Goal: Task Accomplishment & Management: Use online tool/utility

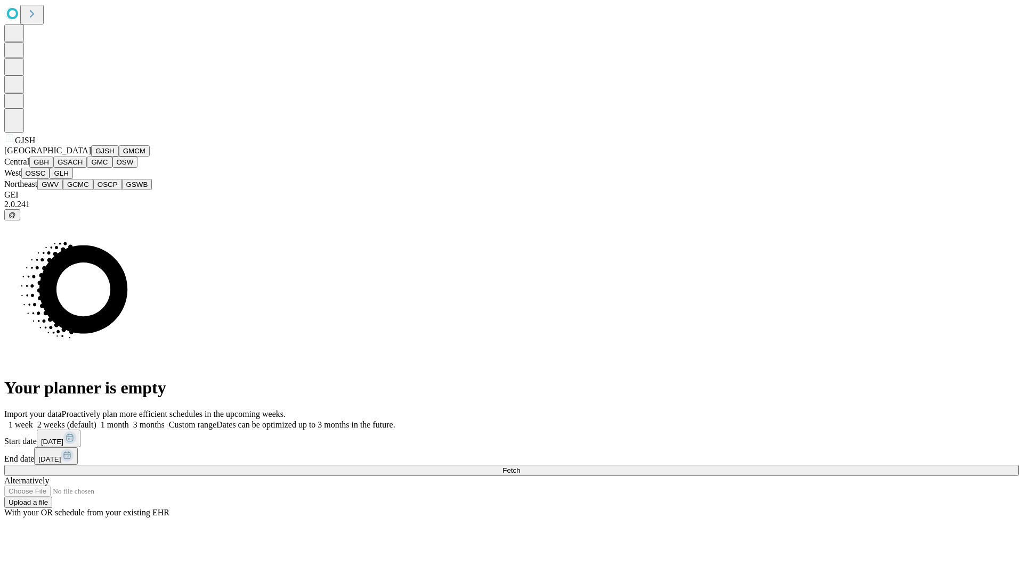
click at [91, 157] on button "GJSH" at bounding box center [105, 150] width 28 height 11
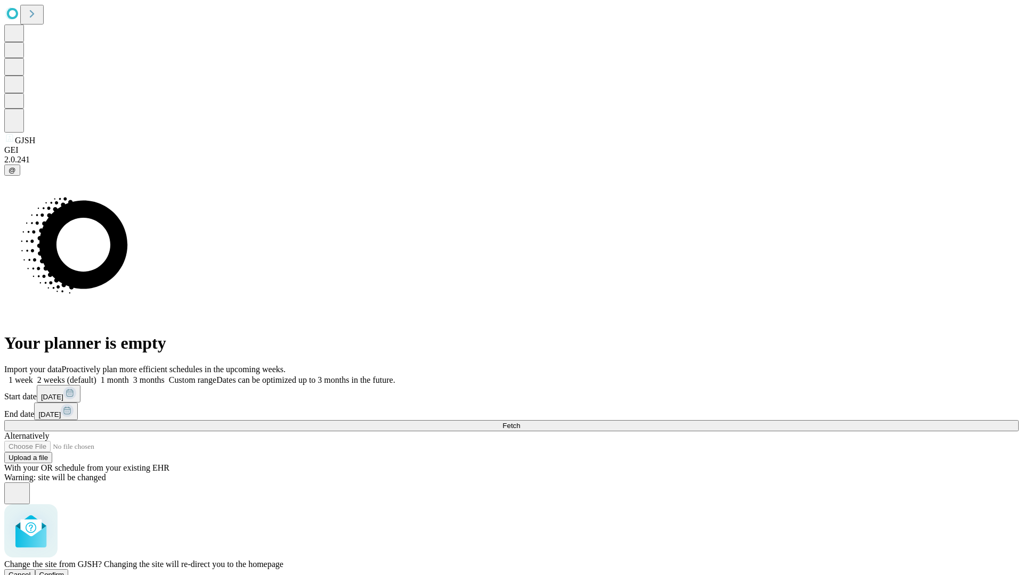
click at [64, 571] on span "Confirm" at bounding box center [51, 575] width 25 height 8
click at [129, 376] on label "1 month" at bounding box center [112, 380] width 32 height 9
click at [520, 422] on span "Fetch" at bounding box center [511, 426] width 18 height 8
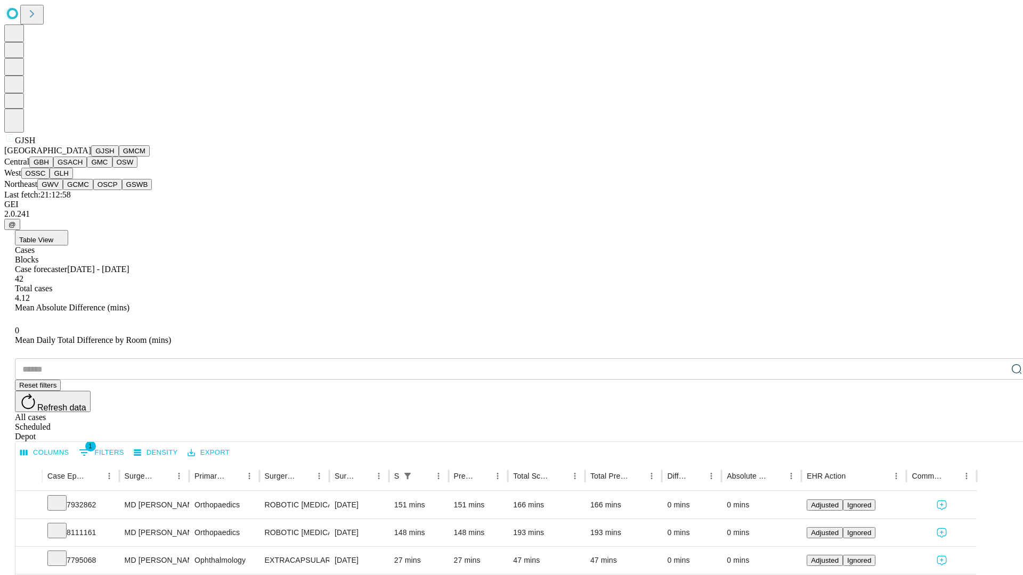
click at [119, 157] on button "GMCM" at bounding box center [134, 150] width 31 height 11
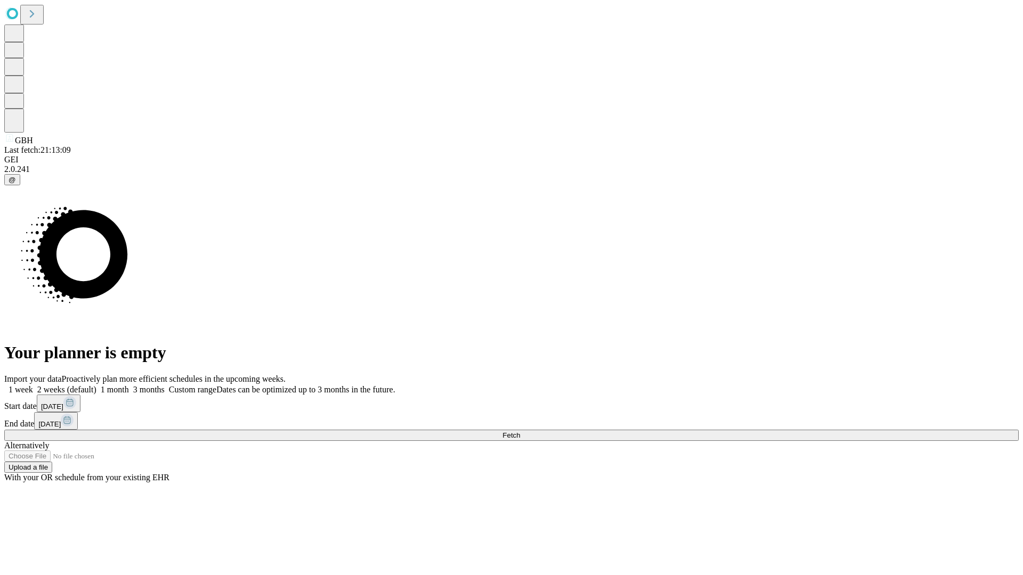
click at [129, 385] on label "1 month" at bounding box center [112, 389] width 32 height 9
click at [520, 432] on span "Fetch" at bounding box center [511, 436] width 18 height 8
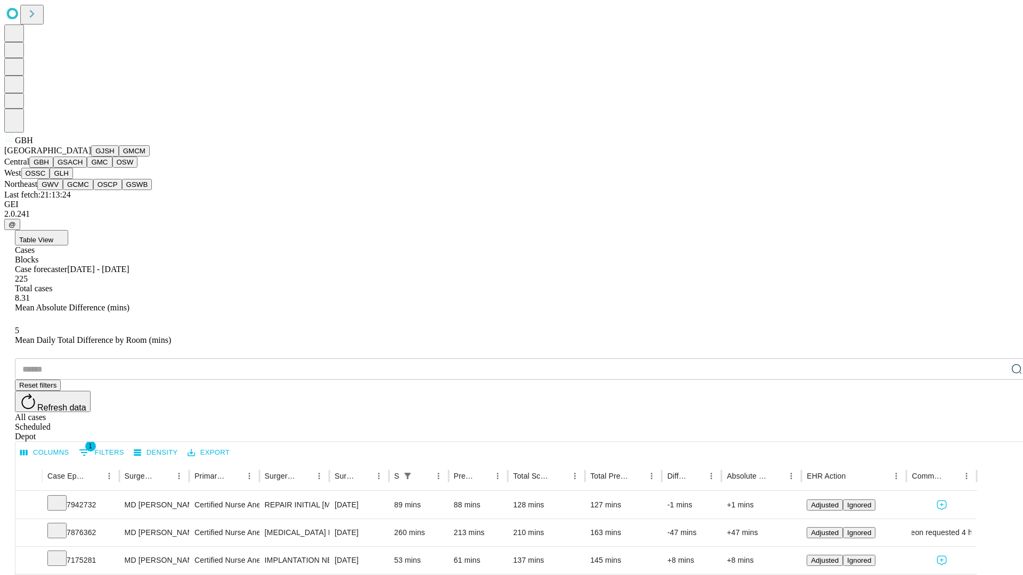
click at [83, 168] on button "GSACH" at bounding box center [70, 162] width 34 height 11
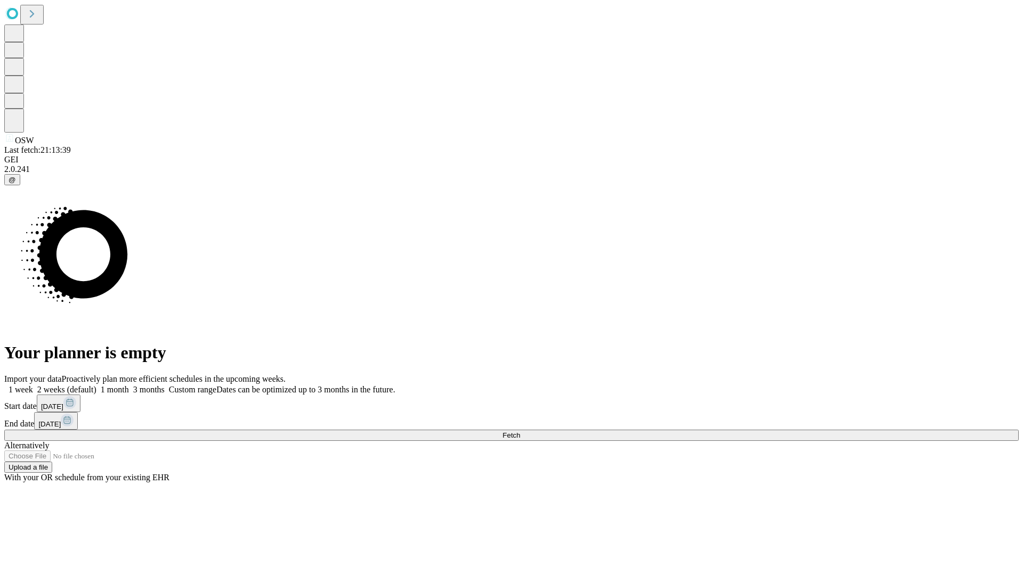
click at [129, 385] on label "1 month" at bounding box center [112, 389] width 32 height 9
click at [520, 432] on span "Fetch" at bounding box center [511, 436] width 18 height 8
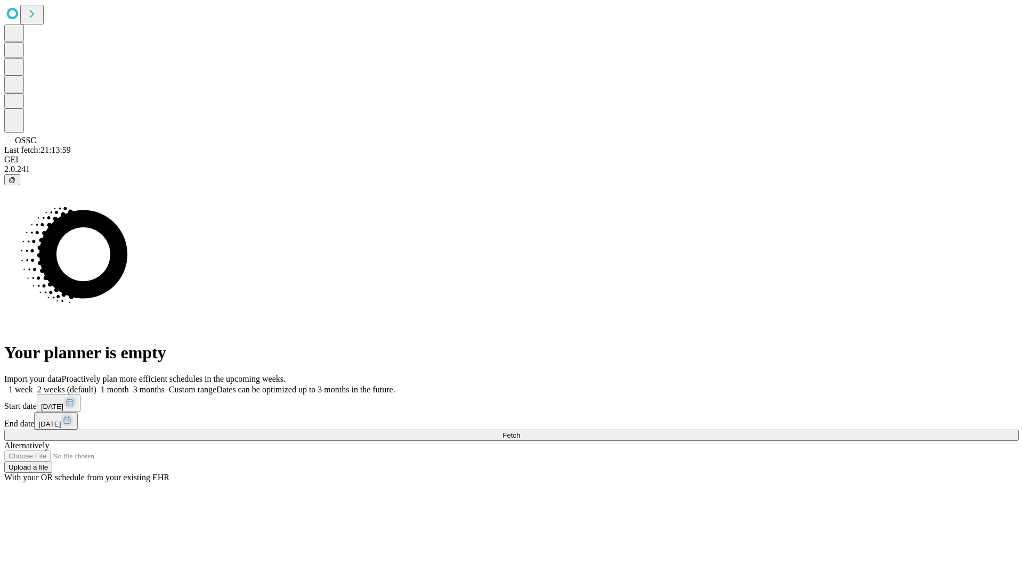
click at [520, 432] on span "Fetch" at bounding box center [511, 436] width 18 height 8
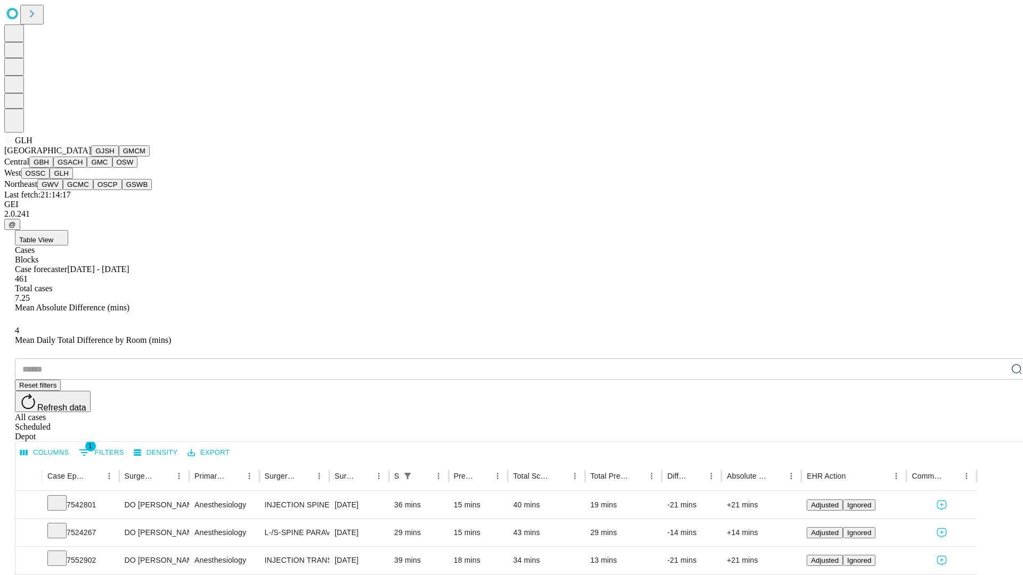
click at [63, 190] on button "GWV" at bounding box center [50, 184] width 26 height 11
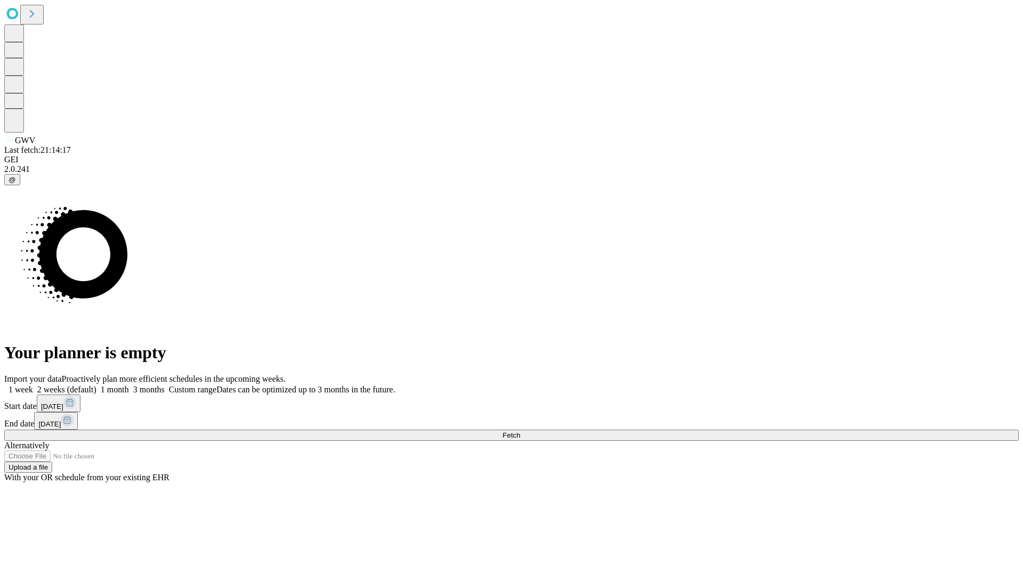
click at [129, 385] on label "1 month" at bounding box center [112, 389] width 32 height 9
click at [520, 432] on span "Fetch" at bounding box center [511, 436] width 18 height 8
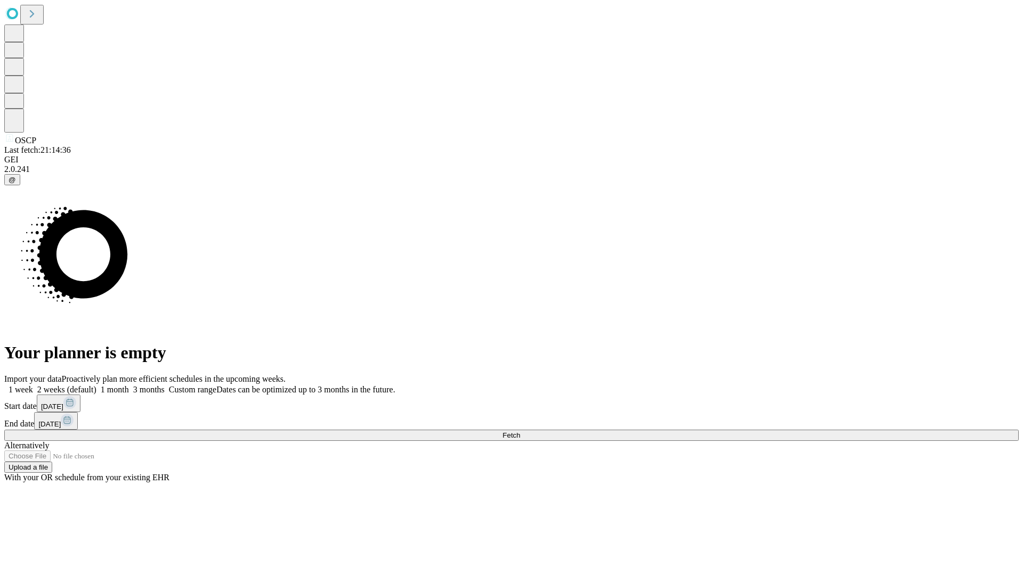
click at [129, 385] on label "1 month" at bounding box center [112, 389] width 32 height 9
click at [520, 432] on span "Fetch" at bounding box center [511, 436] width 18 height 8
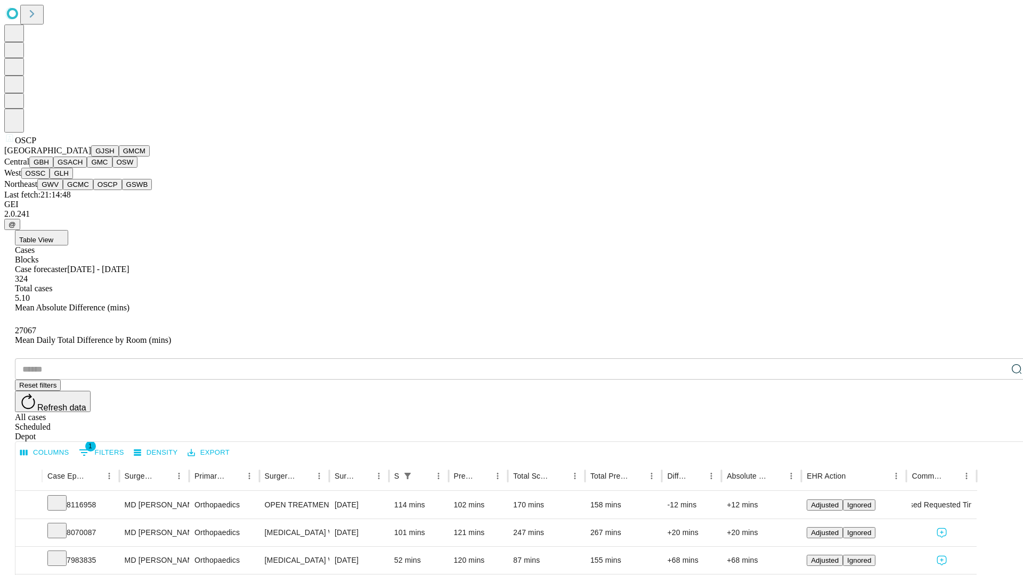
click at [122, 190] on button "GSWB" at bounding box center [137, 184] width 30 height 11
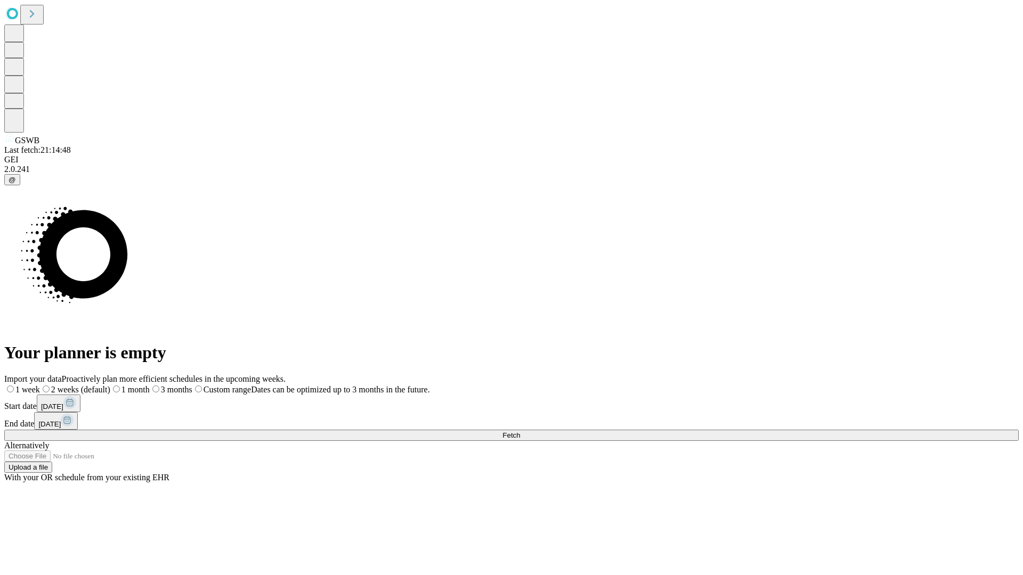
click at [150, 385] on label "1 month" at bounding box center [129, 389] width 39 height 9
click at [520, 432] on span "Fetch" at bounding box center [511, 436] width 18 height 8
